Goal: Find specific page/section: Find specific page/section

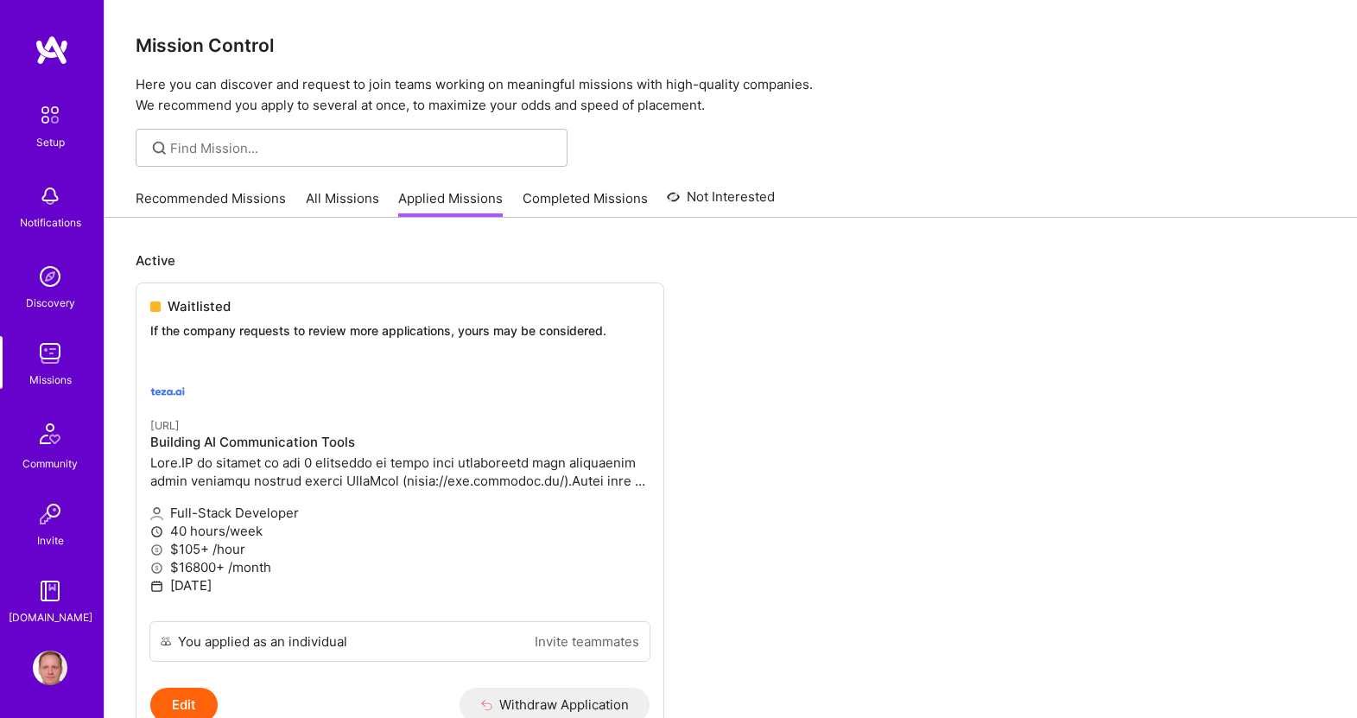
click at [54, 364] on img at bounding box center [50, 353] width 35 height 35
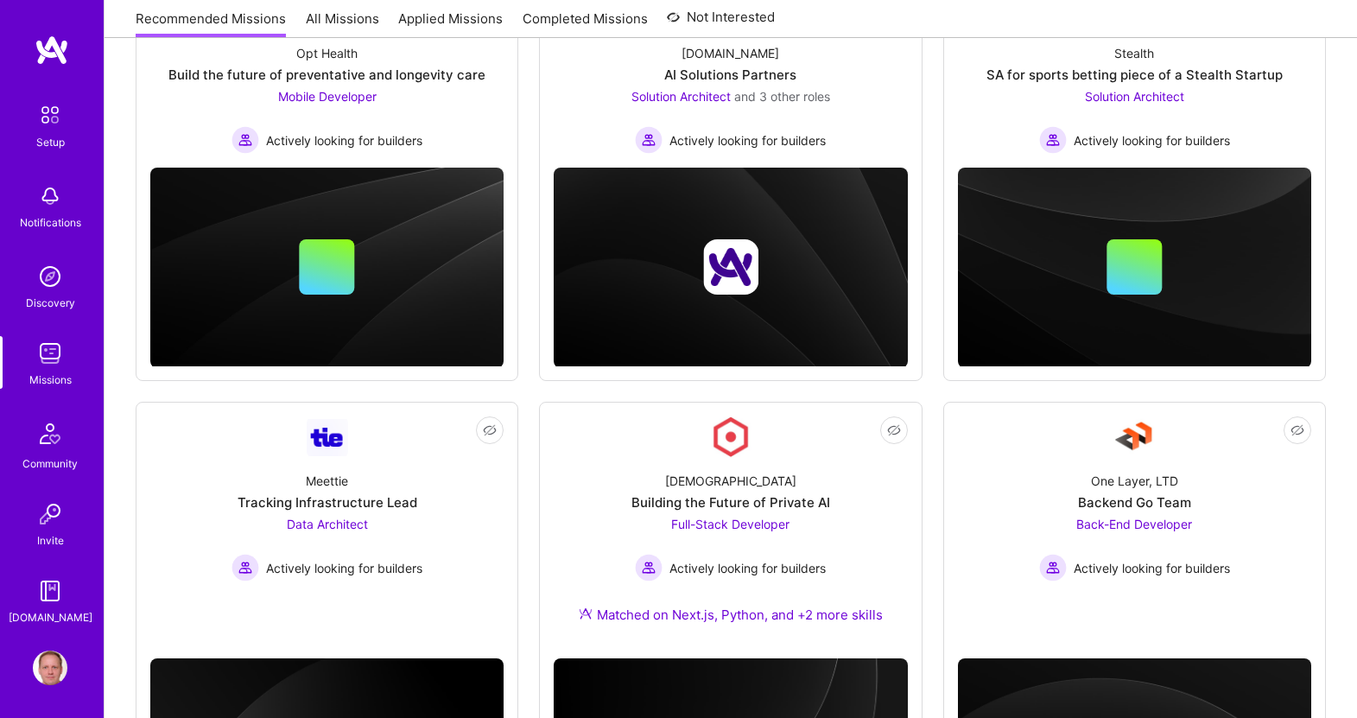
scroll to position [432, 0]
